Goal: Task Accomplishment & Management: Use online tool/utility

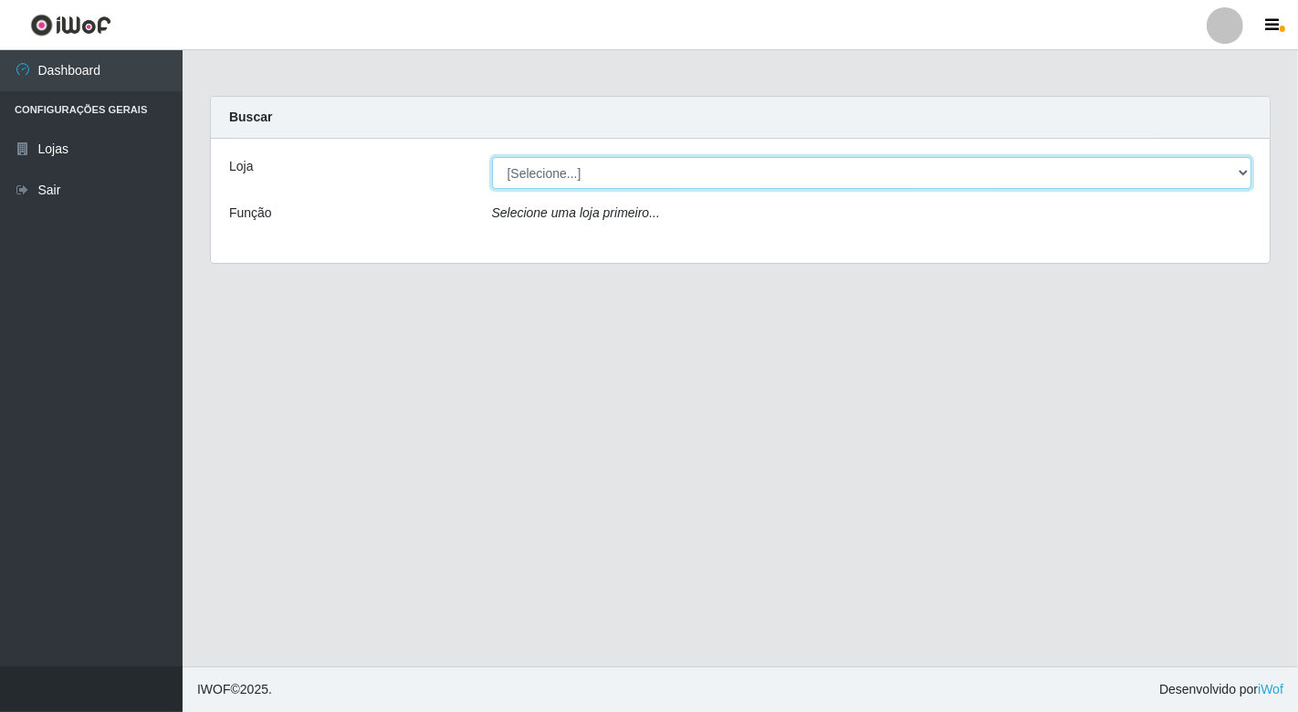
click at [778, 186] on select "[Selecione...] Nordestão - [GEOGRAPHIC_DATA]" at bounding box center [872, 173] width 761 height 32
select select "454"
click at [492, 157] on select "[Selecione...] Nordestão - [GEOGRAPHIC_DATA]" at bounding box center [872, 173] width 761 height 32
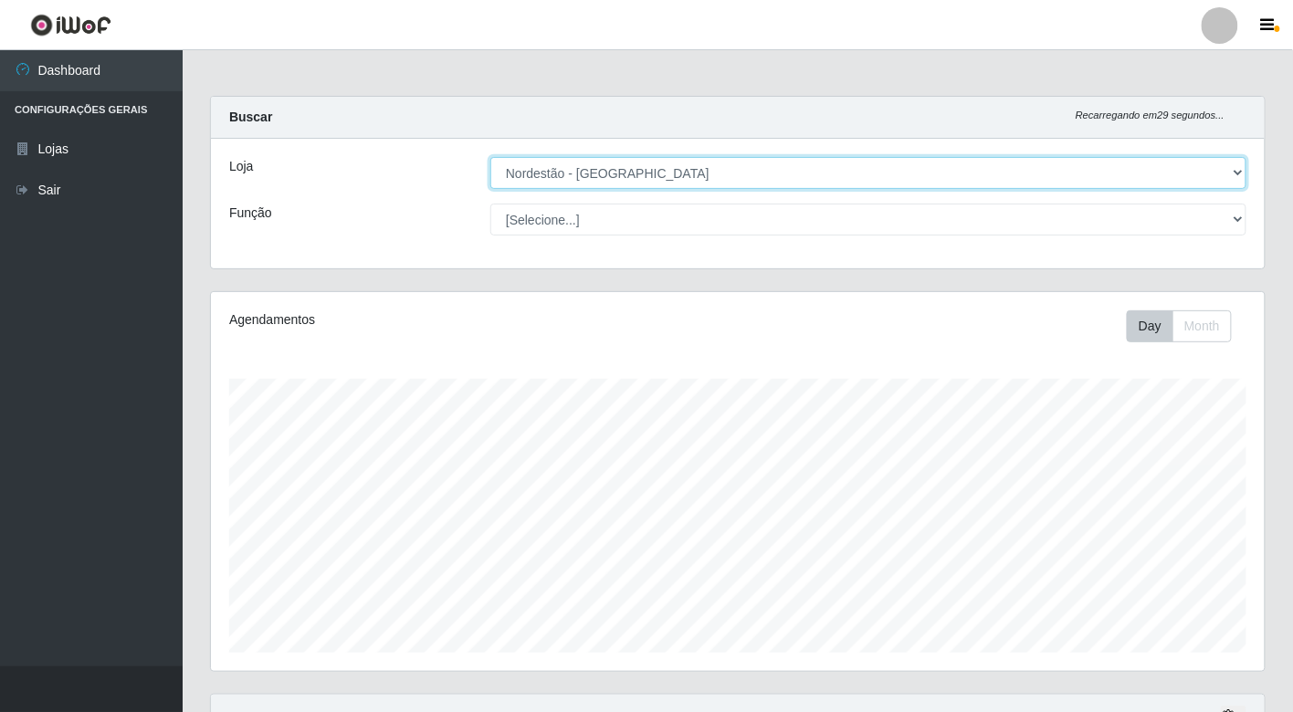
scroll to position [378, 1054]
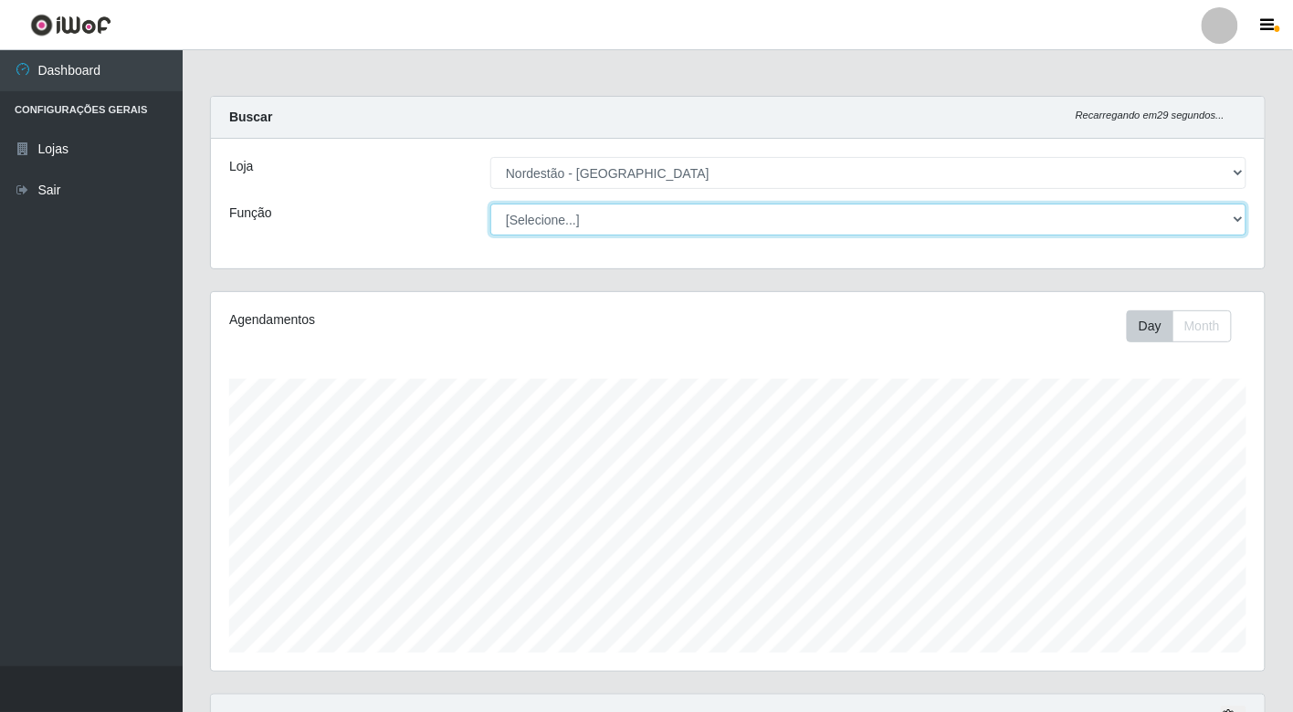
click at [634, 221] on select "[Selecione...] Balconista de Padaria Balconista de Padaria + Balconista de Pada…" at bounding box center [868, 220] width 756 height 32
select select "1"
click at [490, 204] on select "[Selecione...] Balconista de Padaria Balconista de Padaria + Balconista de Pada…" at bounding box center [868, 220] width 756 height 32
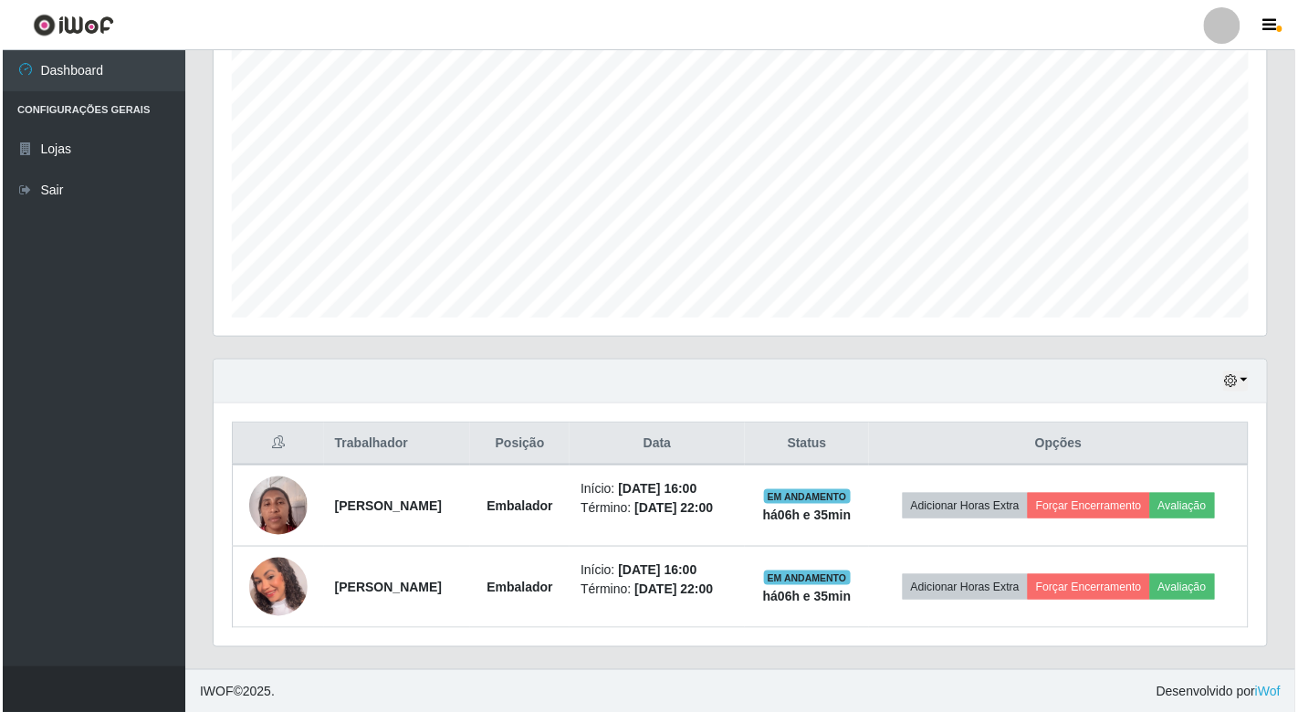
scroll to position [339, 0]
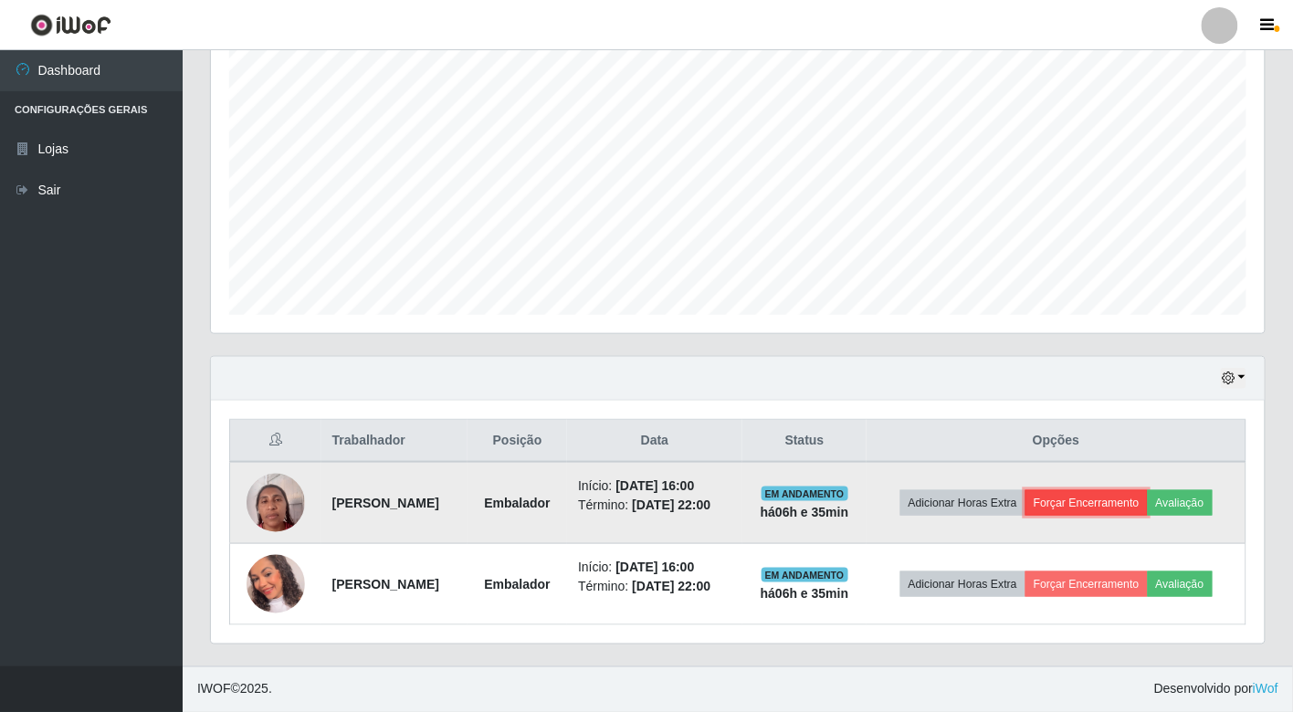
click at [1120, 507] on button "Forçar Encerramento" at bounding box center [1086, 503] width 122 height 26
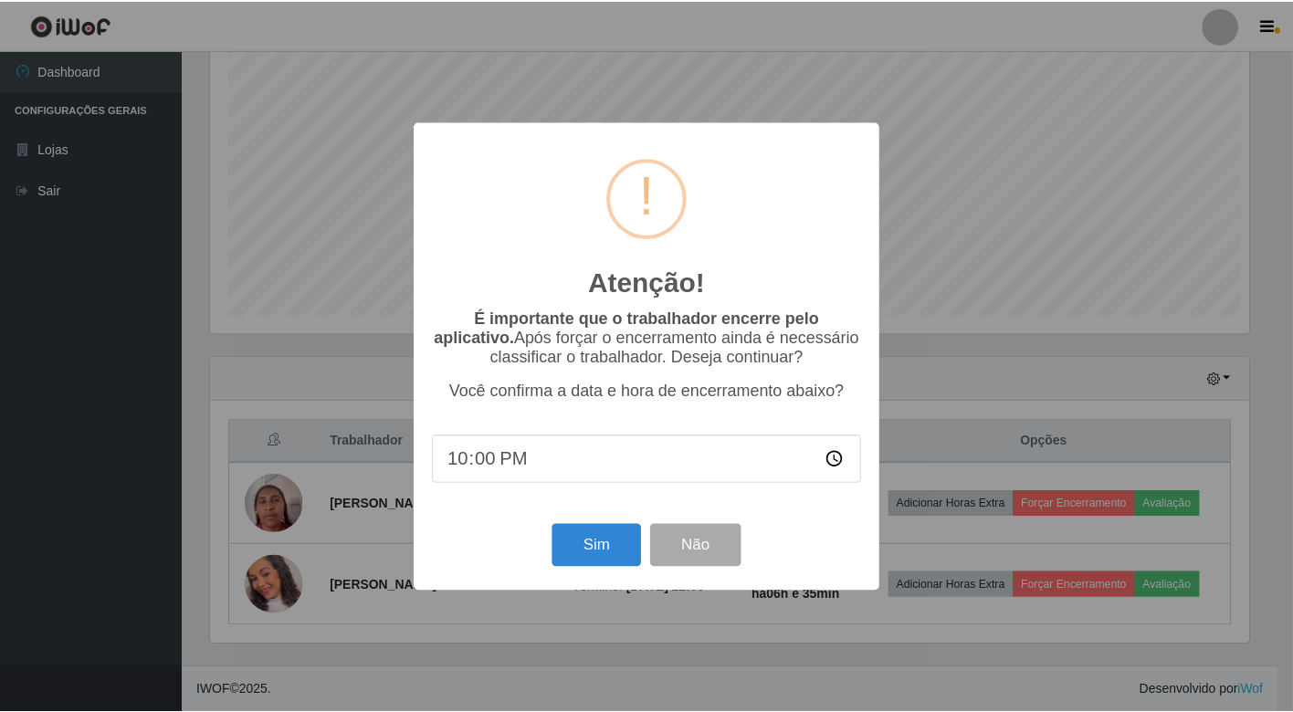
scroll to position [378, 1043]
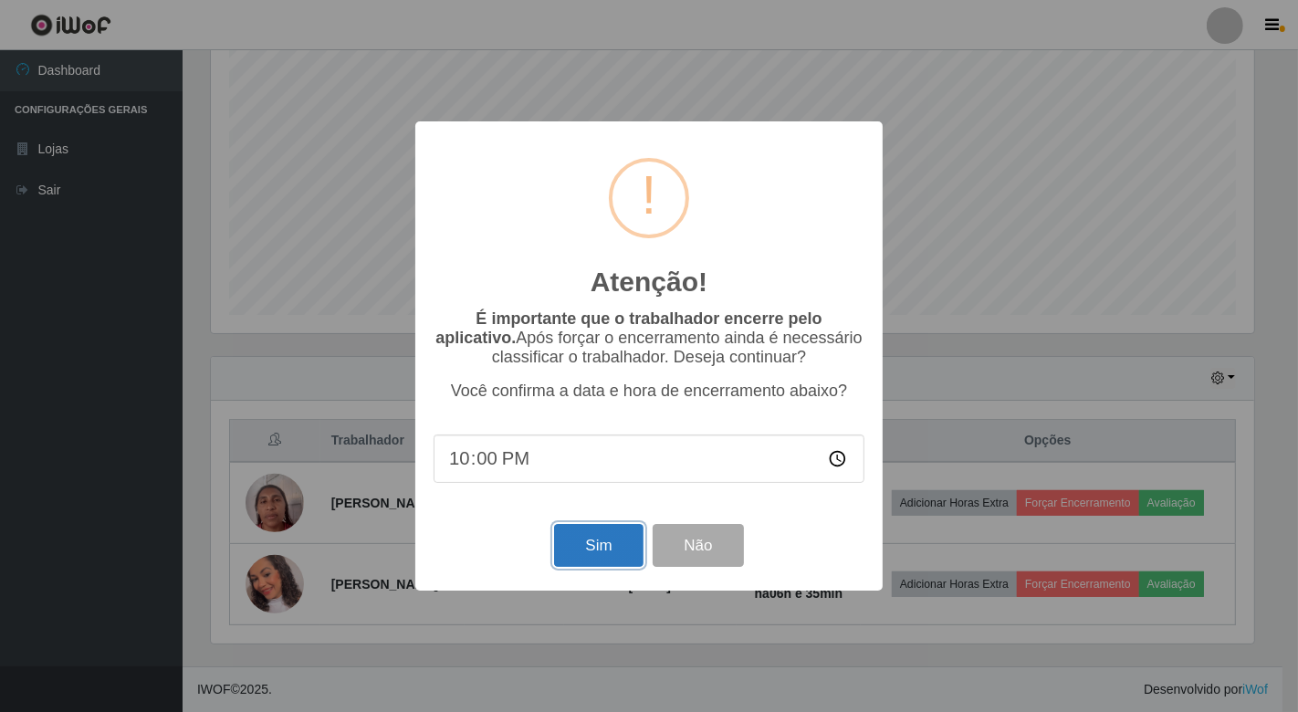
click at [615, 553] on button "Sim" at bounding box center [598, 545] width 89 height 43
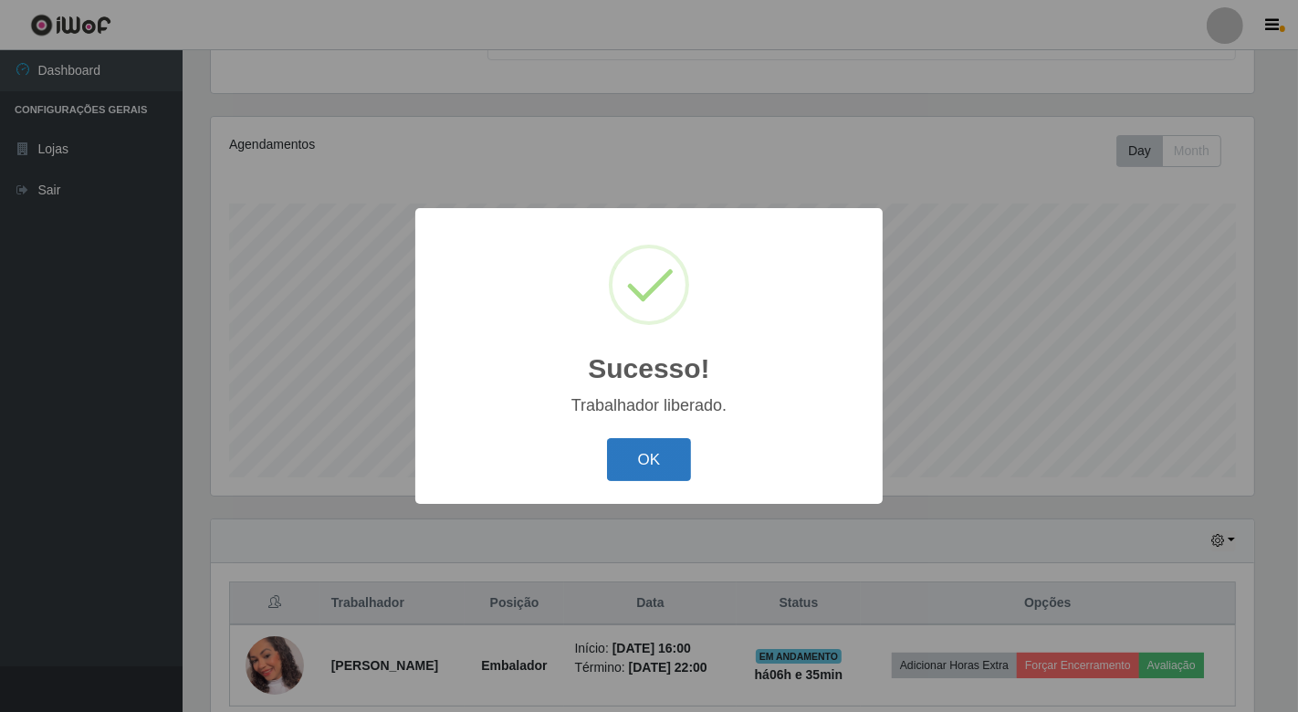
click at [653, 467] on button "OK" at bounding box center [649, 459] width 85 height 43
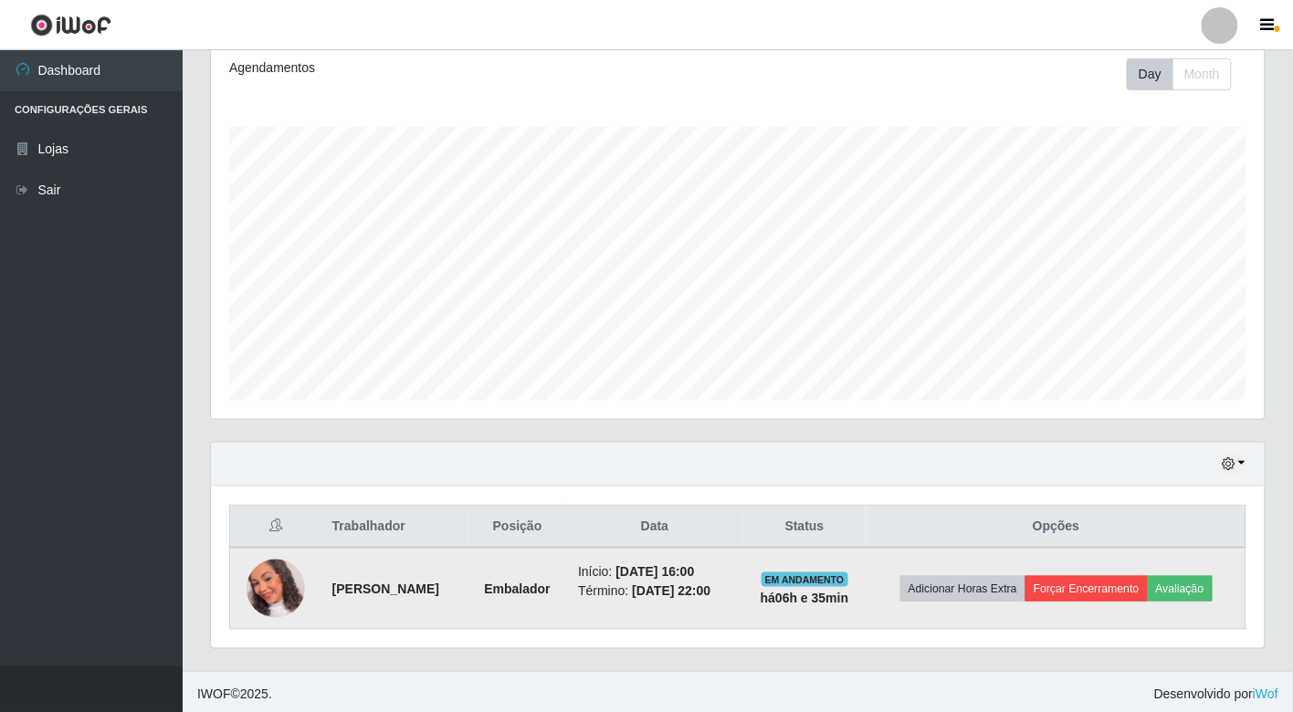
scroll to position [257, 0]
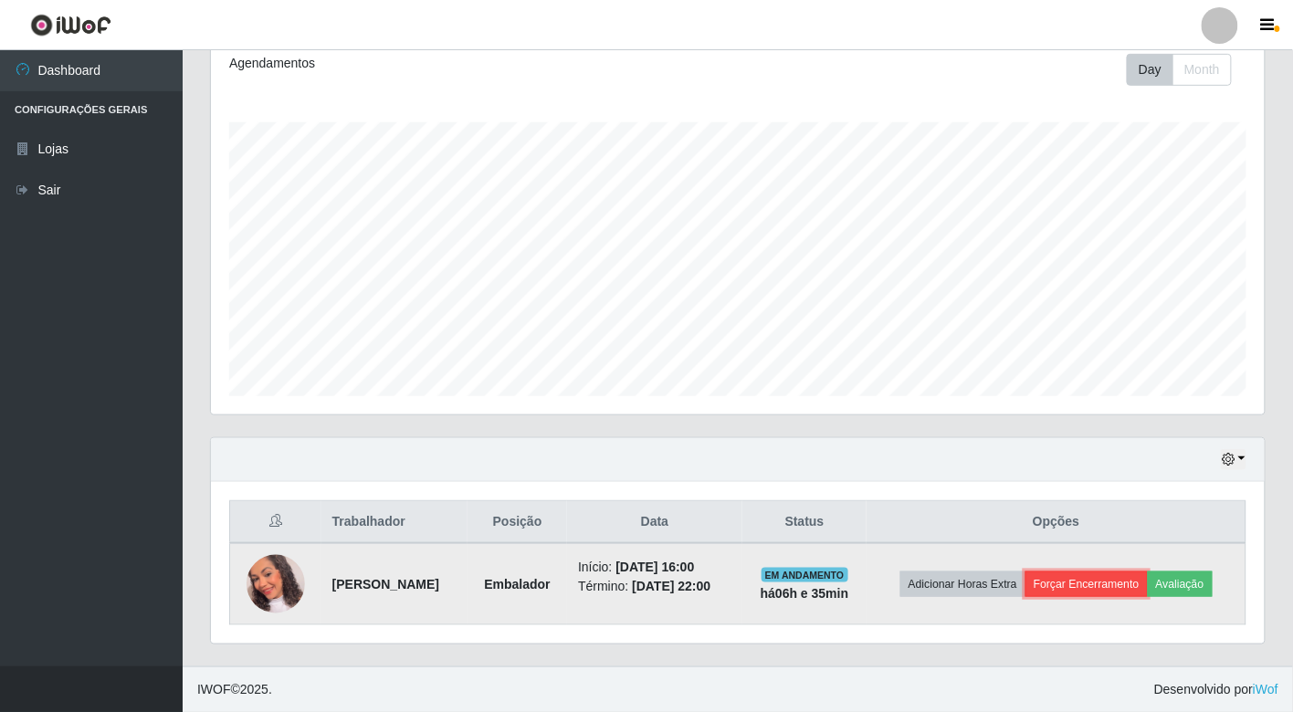
click at [1067, 589] on button "Forçar Encerramento" at bounding box center [1086, 585] width 122 height 26
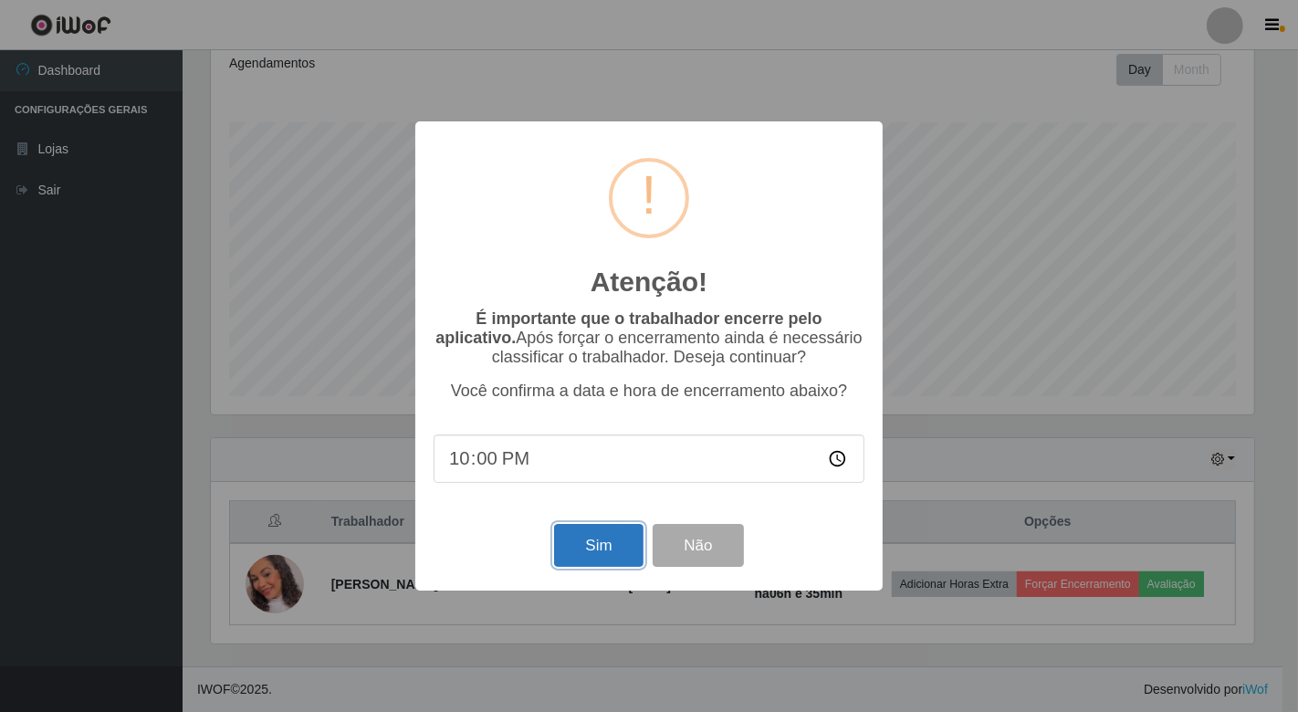
click at [610, 548] on button "Sim" at bounding box center [598, 545] width 89 height 43
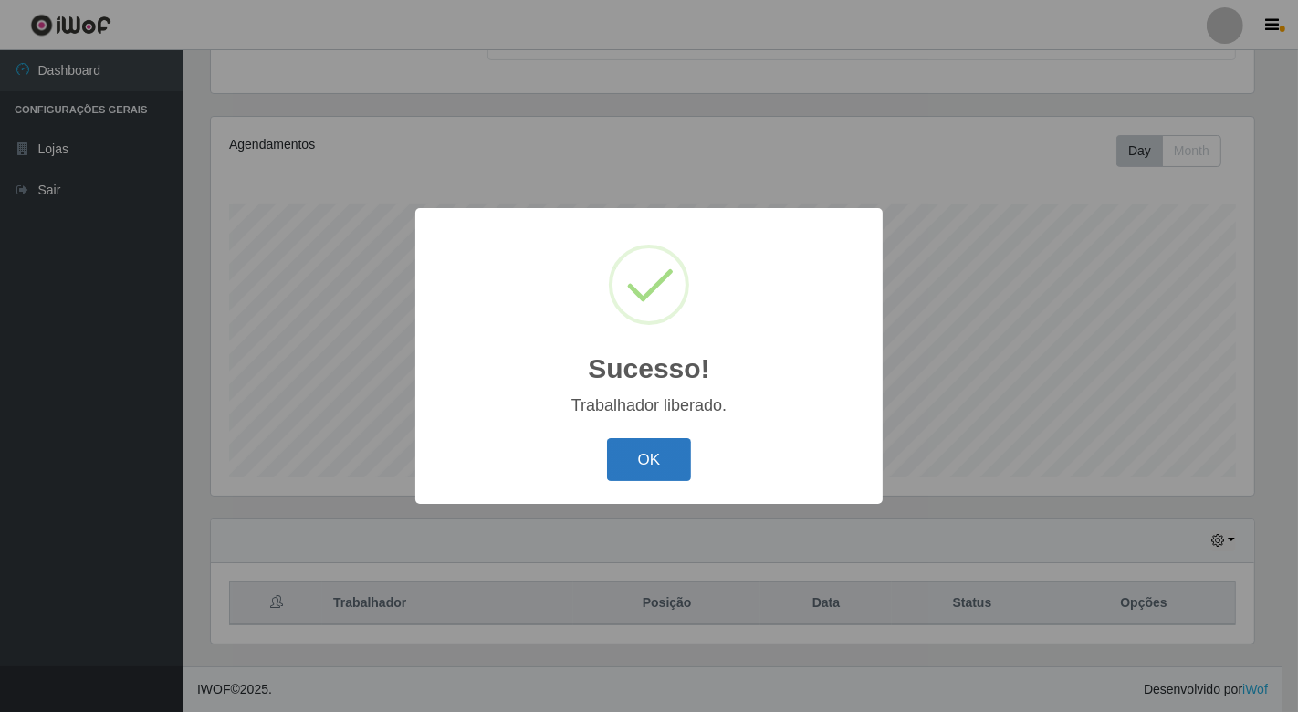
click at [644, 463] on button "OK" at bounding box center [649, 459] width 85 height 43
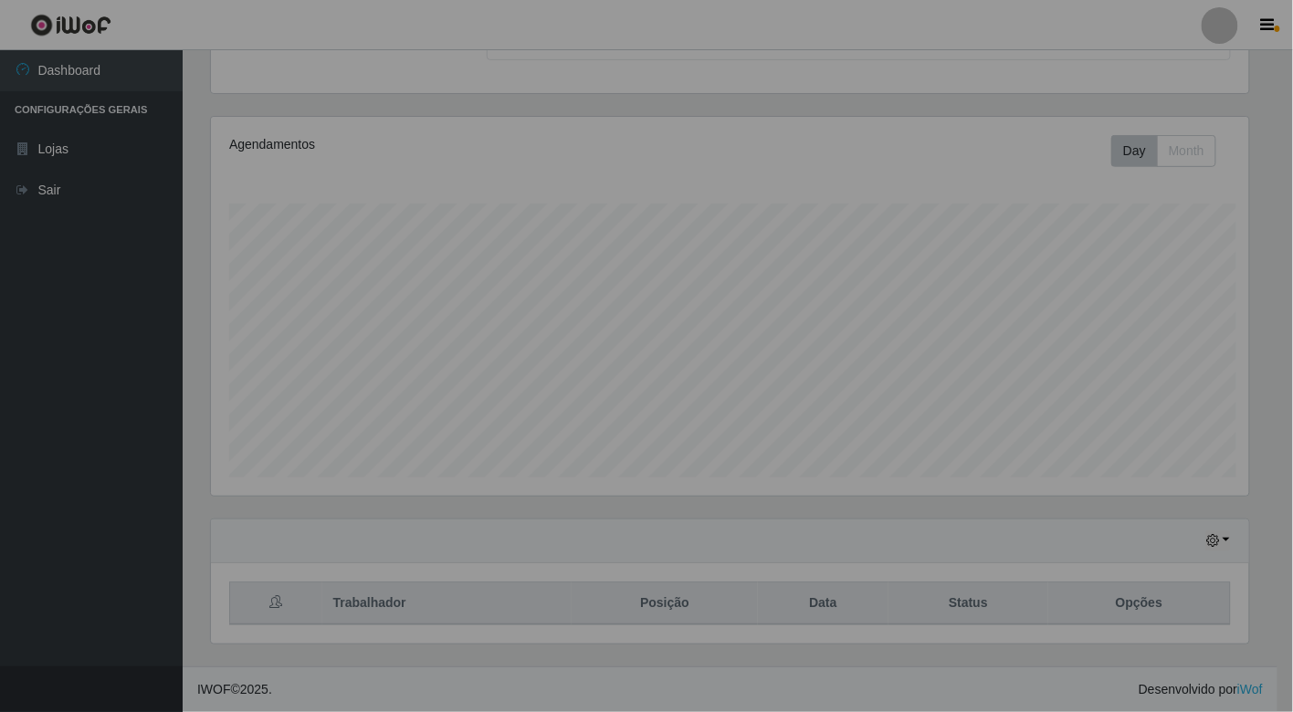
scroll to position [378, 1054]
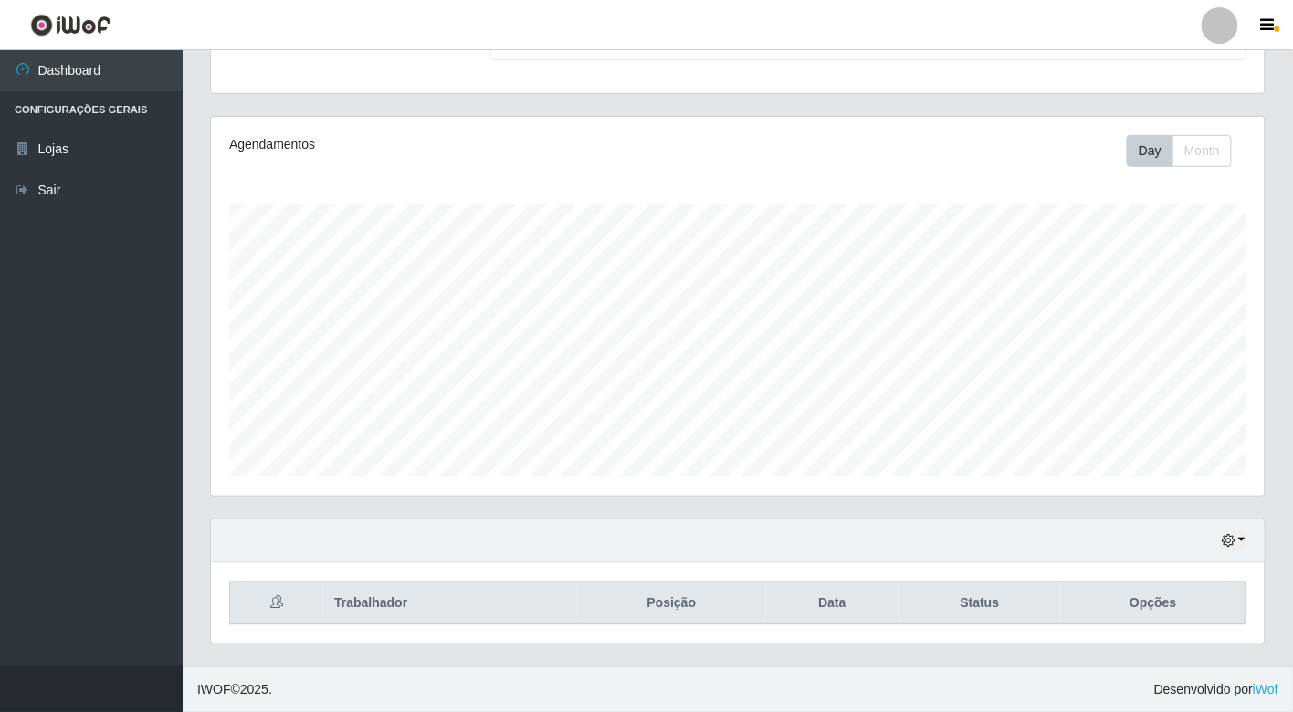
drag, startPoint x: 1252, startPoint y: 535, endPoint x: 1220, endPoint y: 534, distance: 32.0
click at [1252, 534] on div "Hoje 1 dia 3 dias 1 Semana Não encerrados" at bounding box center [738, 542] width 1054 height 44
click at [1244, 540] on button "button" at bounding box center [1234, 541] width 26 height 21
click at [1176, 396] on button "1 dia" at bounding box center [1172, 395] width 144 height 38
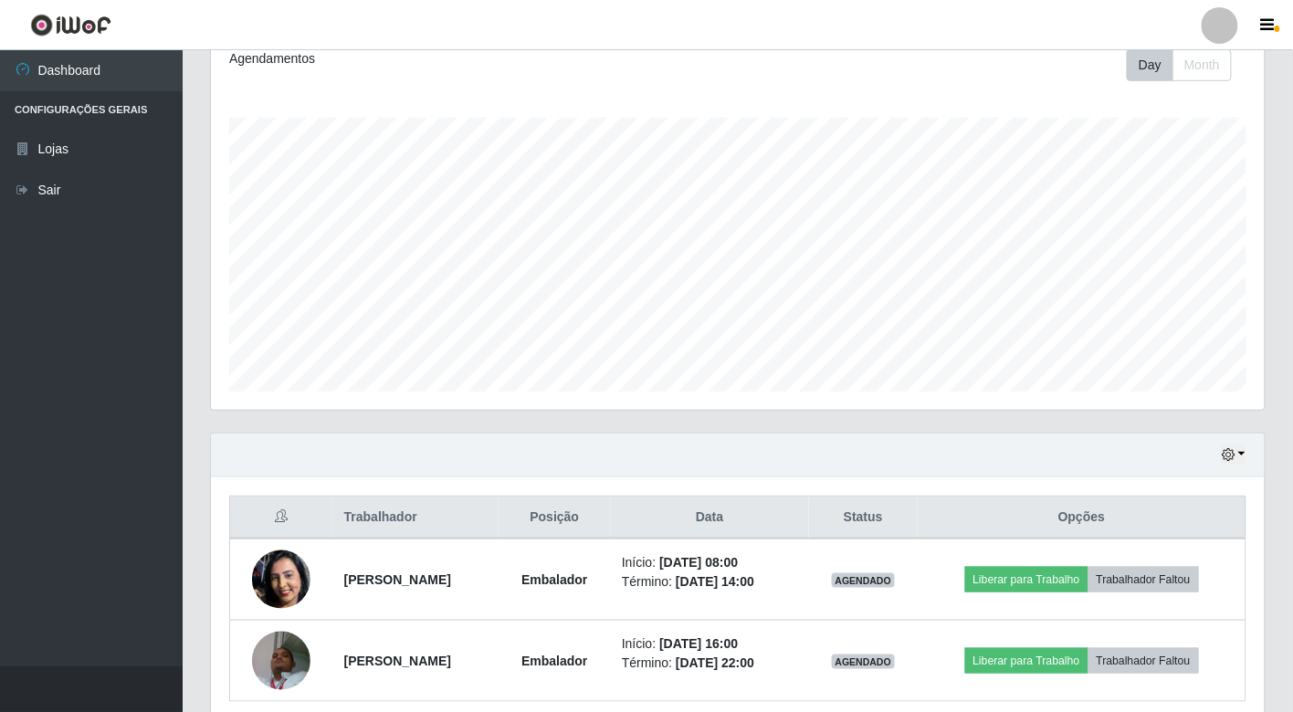
scroll to position [339, 0]
